Goal: Transaction & Acquisition: Purchase product/service

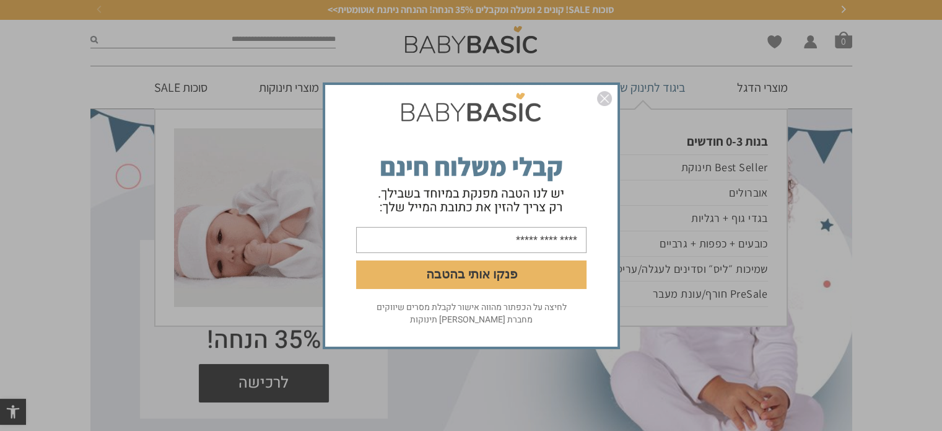
click at [602, 94] on img "סגור" at bounding box center [604, 98] width 15 height 15
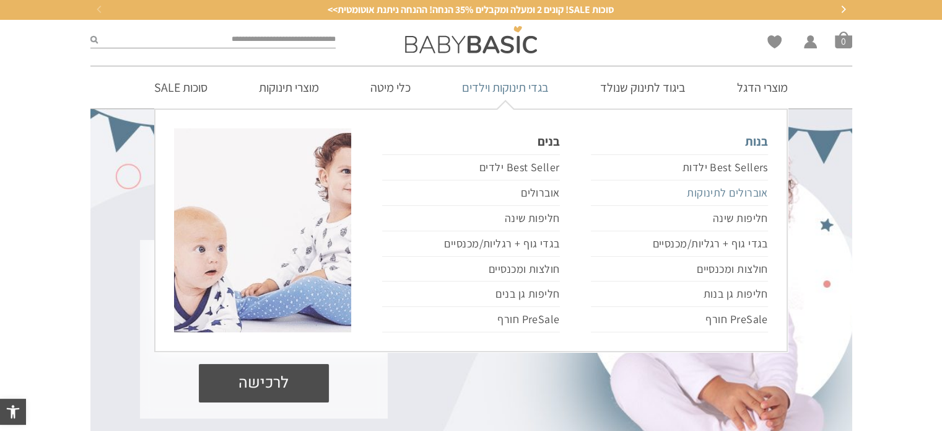
click at [731, 191] on link "אוברולים לתינוקות" at bounding box center [679, 192] width 177 height 25
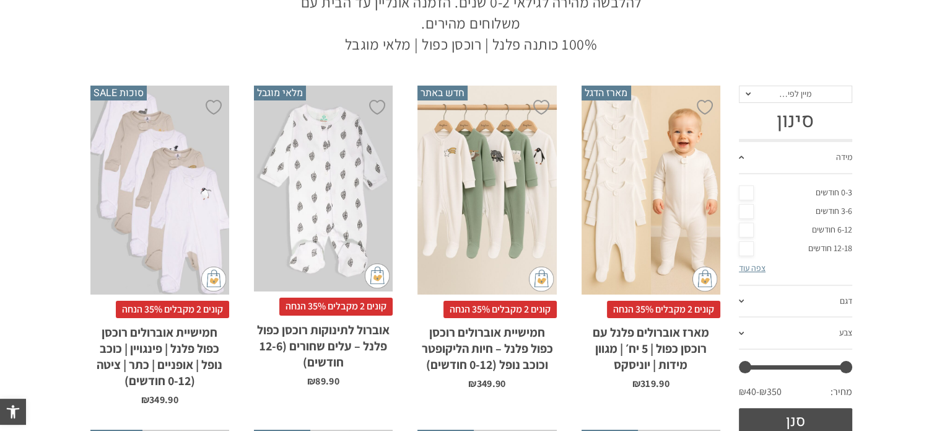
click at [748, 226] on link "6-12 חודשים" at bounding box center [795, 230] width 113 height 19
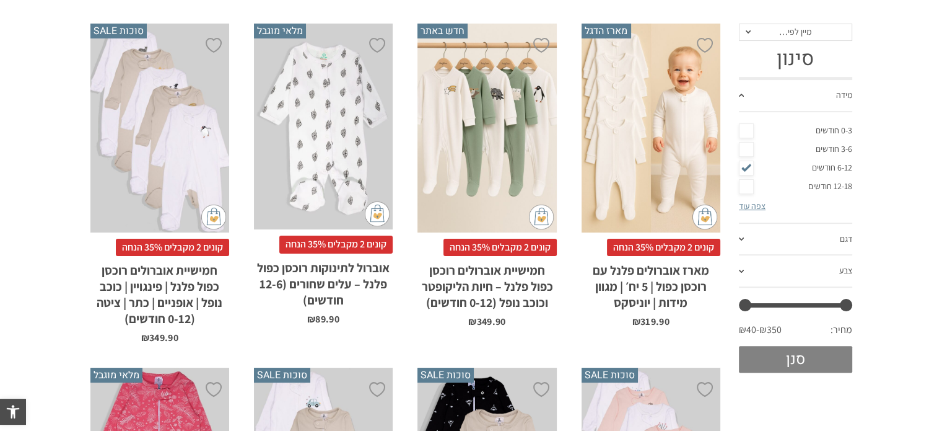
click at [794, 351] on button "סנן" at bounding box center [795, 359] width 113 height 27
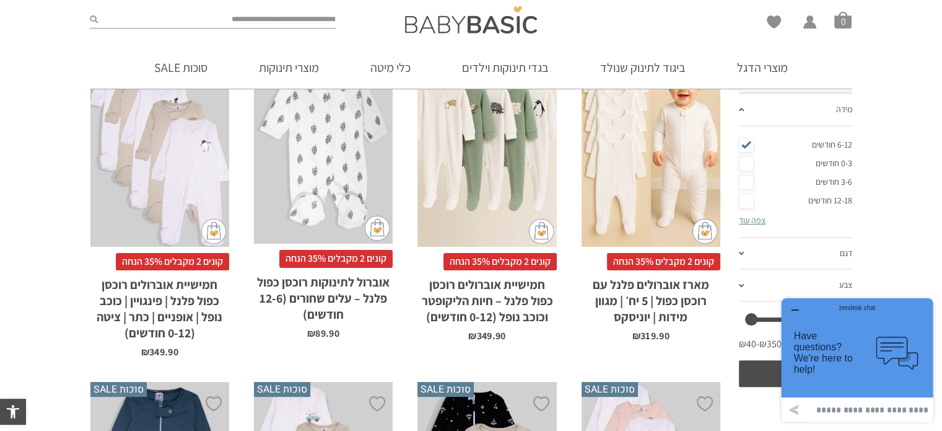
scroll to position [267, 0]
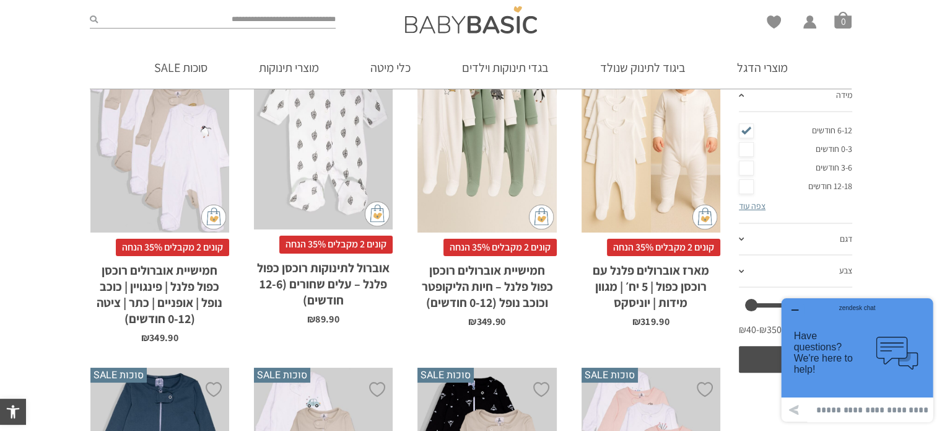
click at [796, 309] on icon "button" at bounding box center [795, 310] width 10 height 10
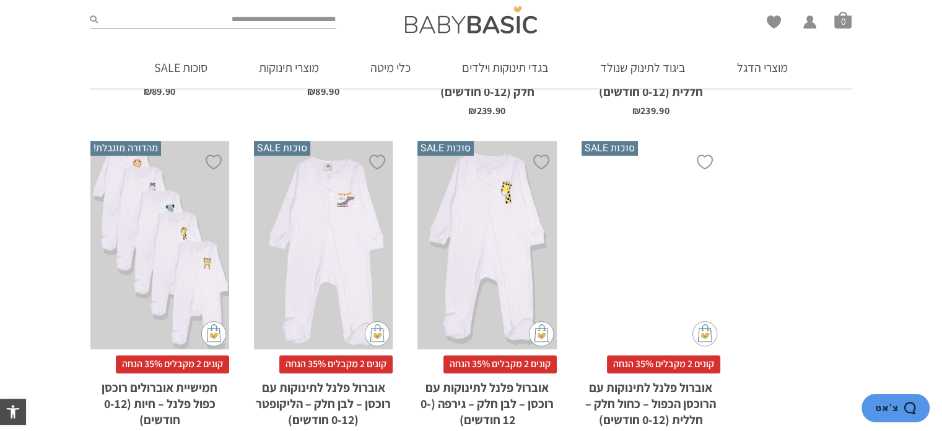
scroll to position [1549, 0]
